Goal: Task Accomplishment & Management: Manage account settings

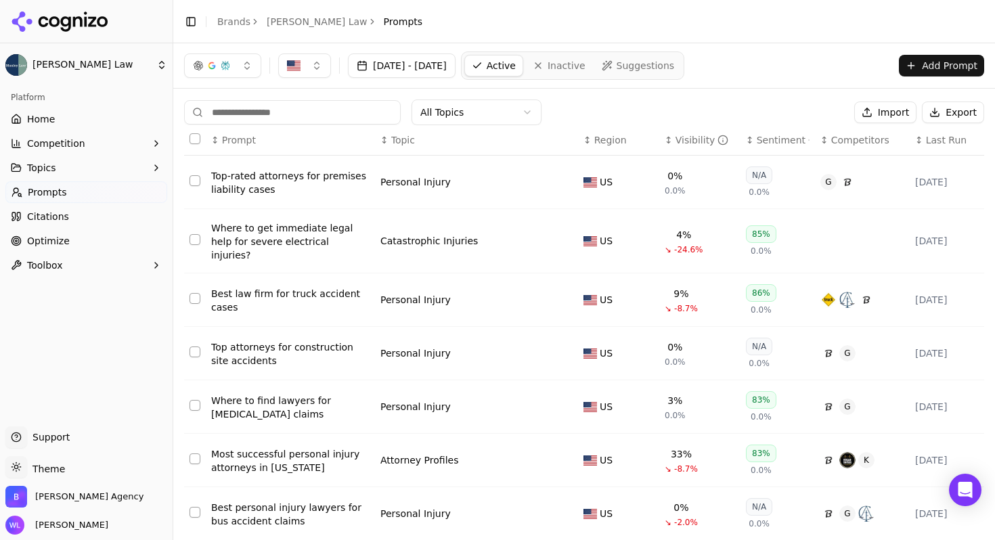
click at [198, 137] on button "Select all rows" at bounding box center [194, 138] width 11 height 11
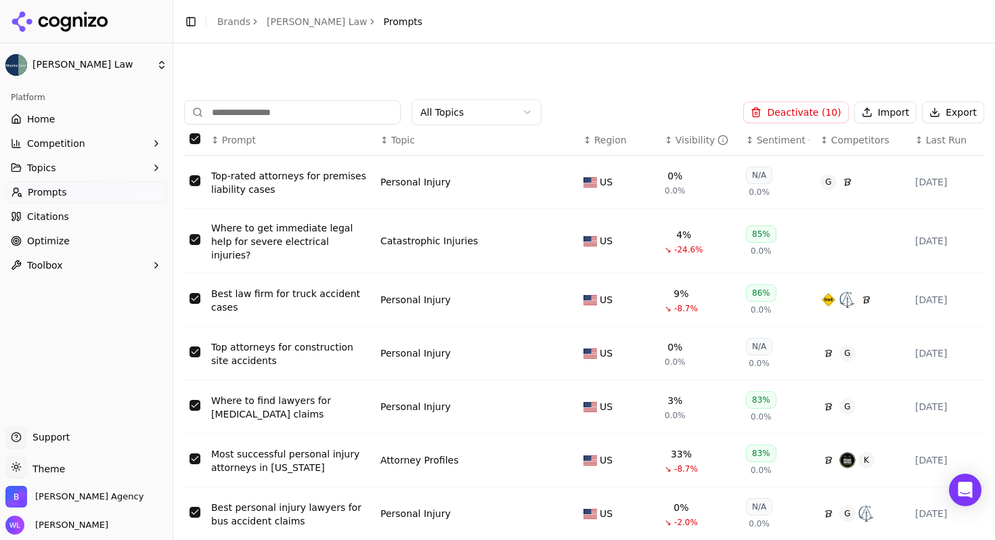
scroll to position [207, 0]
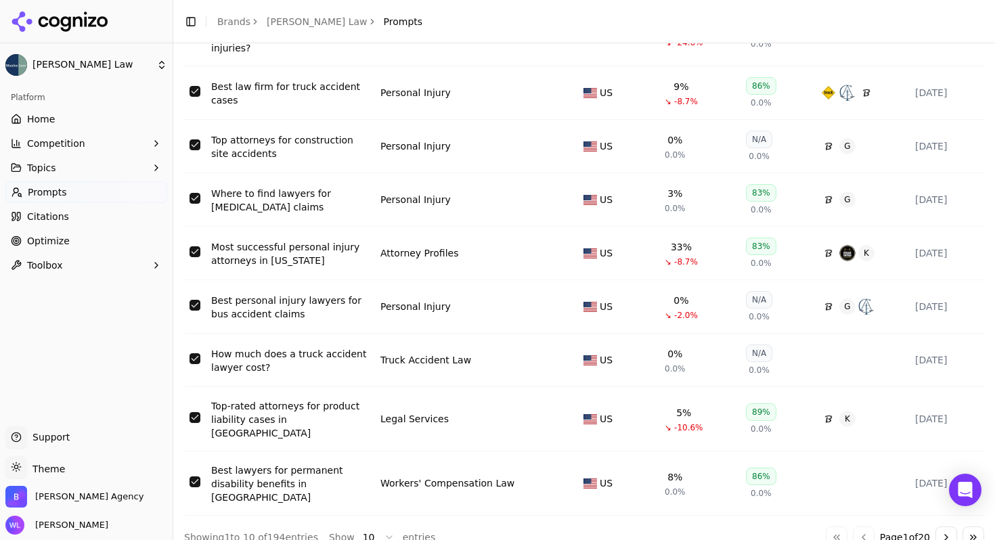
click at [962, 526] on button "Go to last page" at bounding box center [973, 537] width 22 height 22
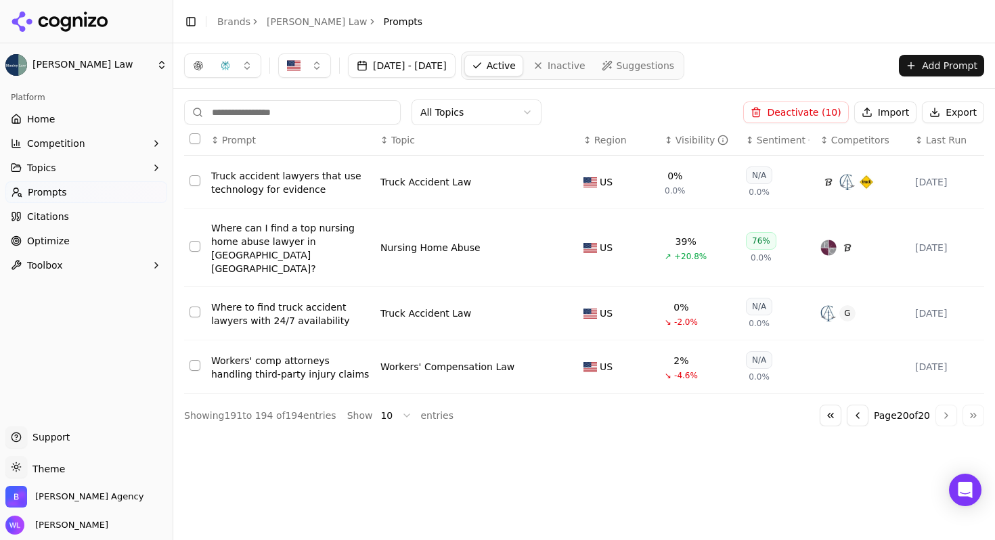
scroll to position [0, 0]
click at [195, 360] on button "Select row 194" at bounding box center [194, 365] width 11 height 11
click at [198, 307] on button "Select row 193" at bounding box center [194, 312] width 11 height 11
click at [198, 241] on button "Select row 192" at bounding box center [194, 246] width 11 height 11
click at [198, 179] on button "Select row 191" at bounding box center [194, 180] width 11 height 11
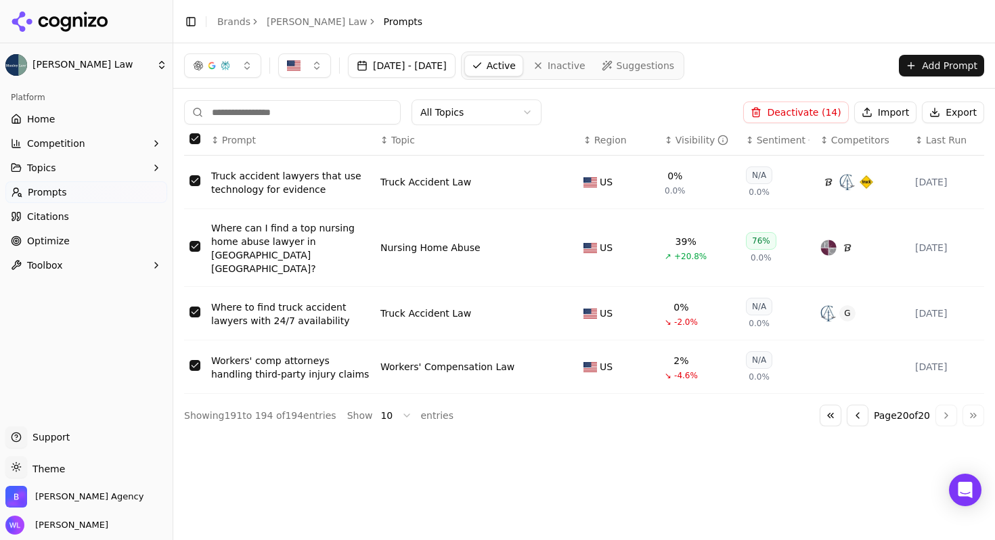
click at [197, 241] on button "Select row 192" at bounding box center [194, 246] width 11 height 11
click at [317, 231] on div "Where can I find a top nursing home abuse lawyer in [GEOGRAPHIC_DATA] [GEOGRAPH…" at bounding box center [290, 248] width 158 height 54
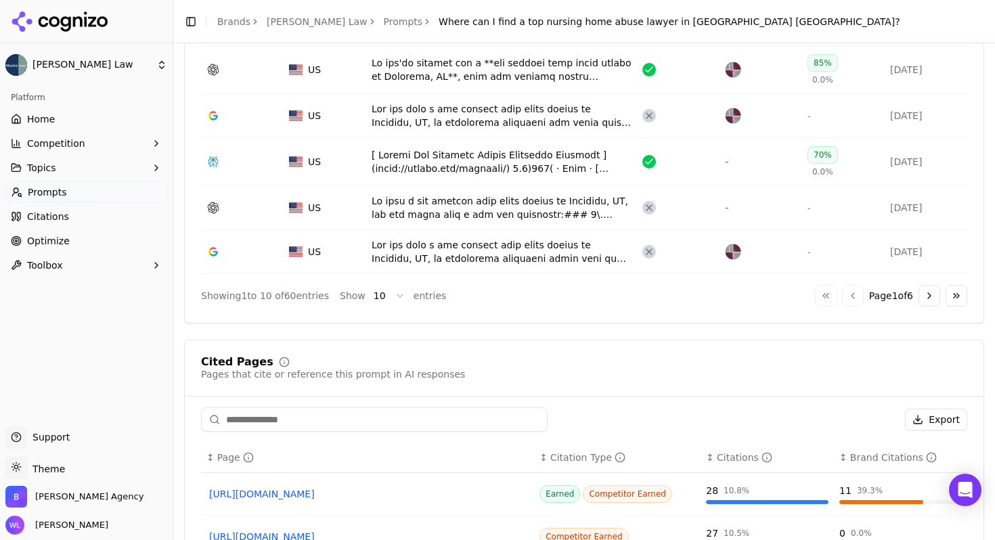
scroll to position [889, 0]
